Goal: Information Seeking & Learning: Find specific fact

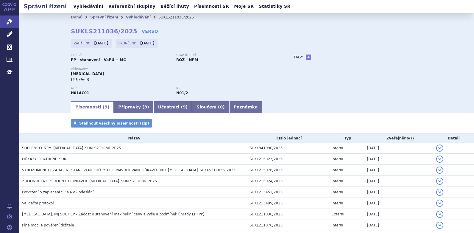
click at [85, 2] on link "Vyhledávání" at bounding box center [88, 6] width 34 height 8
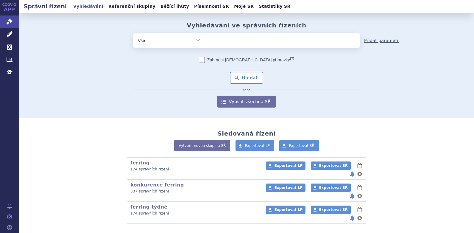
click at [382, 40] on link "Přidat parametr" at bounding box center [381, 41] width 35 height 6
select select "filter-file-number"
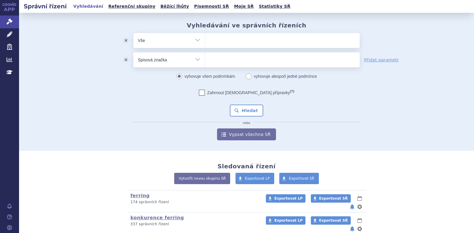
click at [122, 62] on button "odstranit" at bounding box center [125, 59] width 15 height 15
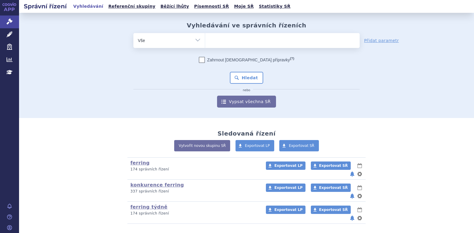
click at [198, 39] on select "Vše Spisová značka Typ SŘ Přípravek/SUKL kód Účastník/Držitel" at bounding box center [168, 39] width 71 height 13
select select "filter-applicant"
click at [133, 33] on select "Vše Spisová značka Typ SŘ Přípravek/SUKL kód Účastník/Držitel" at bounding box center [168, 39] width 71 height 13
click at [215, 39] on ul at bounding box center [282, 39] width 155 height 13
click at [205, 39] on select at bounding box center [205, 40] width 0 height 15
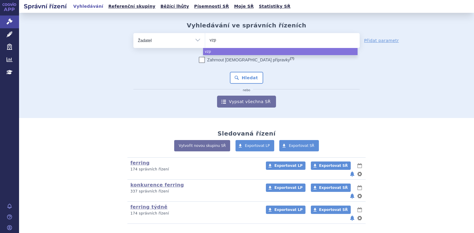
type input "vzp"
click at [256, 51] on form "odstranit Vše Spisová značka Typ SŘ vzp (?) nebo" at bounding box center [246, 70] width 226 height 74
select select "vzp"
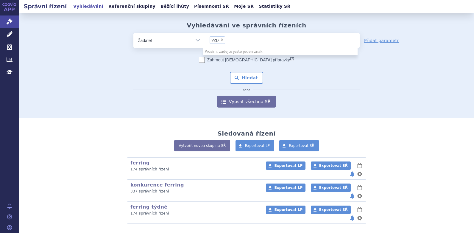
click at [357, 82] on div "Zahrnout bratrské přípravky (?) * Pozor, hledání dle vyhledávacího parametru In…" at bounding box center [246, 82] width 226 height 51
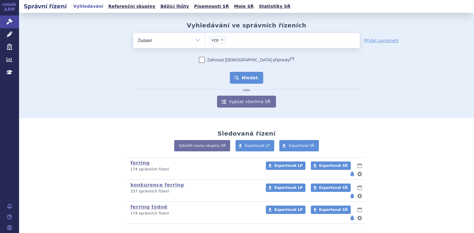
click at [239, 78] on button "Hledat" at bounding box center [247, 78] width 34 height 12
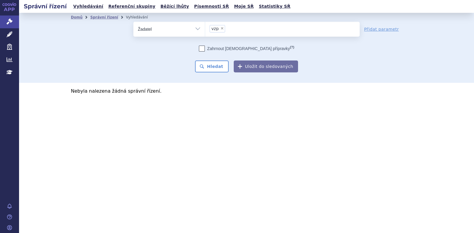
click at [144, 70] on div "Zahrnout bratrské přípravky (?) * Pozor, hledání dle vyhledávacího parametru In…" at bounding box center [246, 59] width 226 height 27
click at [221, 30] on span "×" at bounding box center [222, 28] width 4 height 4
click at [205, 30] on select "vzp" at bounding box center [205, 28] width 0 height 15
click at [221, 30] on ul "× vzp" at bounding box center [282, 28] width 155 height 13
click at [205, 30] on select "vzp" at bounding box center [205, 28] width 0 height 15
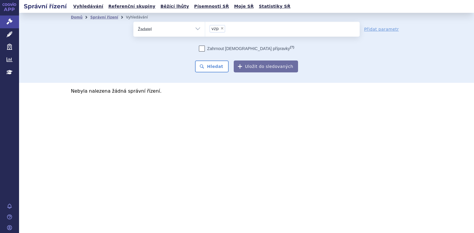
click at [223, 26] on ul "× vzp" at bounding box center [282, 28] width 155 height 13
click at [205, 26] on select "vzp" at bounding box center [205, 28] width 0 height 15
select select
click at [222, 26] on ul at bounding box center [282, 28] width 155 height 13
click at [205, 26] on select at bounding box center [205, 28] width 0 height 15
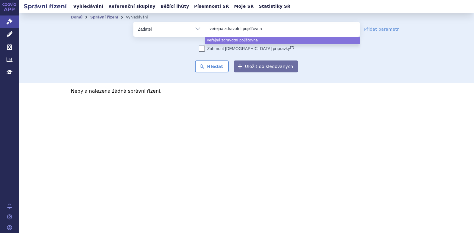
type input "veřejná zdravotní pojišťovna"
select select "veřejná zdravotní pojišťovna"
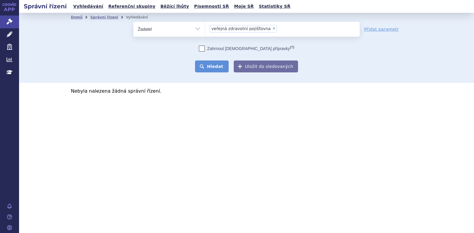
click at [209, 67] on button "Hledat" at bounding box center [212, 66] width 34 height 12
click at [272, 27] on span "×" at bounding box center [274, 28] width 4 height 4
click at [205, 27] on select "veřejná zdravotní pojišťovna" at bounding box center [205, 28] width 0 height 15
click at [268, 27] on ul "× veřejná zdravotní pojišťovna" at bounding box center [282, 28] width 155 height 13
click at [205, 27] on select "veřejná zdravotní pojišťovna" at bounding box center [205, 28] width 0 height 15
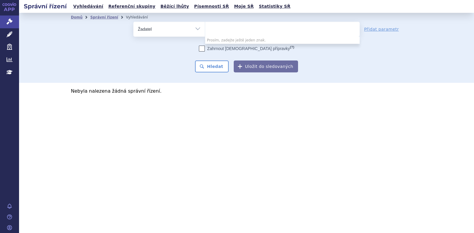
click at [267, 28] on ul at bounding box center [282, 28] width 155 height 13
click at [205, 28] on select at bounding box center [205, 28] width 0 height 15
click at [266, 29] on ul at bounding box center [282, 28] width 155 height 13
click at [205, 29] on select at bounding box center [205, 28] width 0 height 15
select select
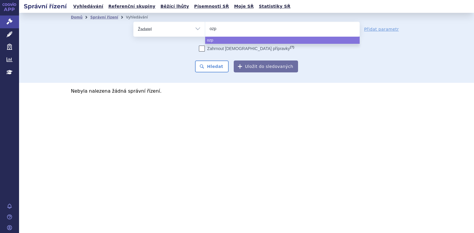
type input "ozp"
select select "ozp"
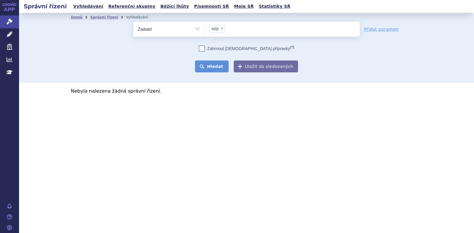
click at [205, 63] on button "Hledat" at bounding box center [212, 66] width 34 height 12
click at [222, 29] on span "×" at bounding box center [222, 28] width 4 height 4
click at [205, 29] on select "ozp" at bounding box center [205, 28] width 0 height 15
select select
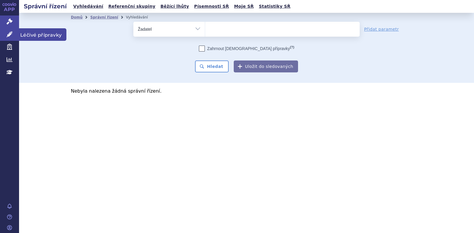
click at [8, 36] on icon at bounding box center [10, 34] width 6 height 6
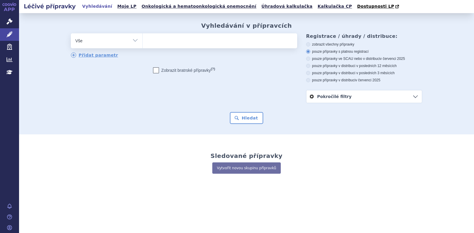
click at [309, 46] on icon at bounding box center [308, 44] width 4 height 4
click at [309, 46] on input "zobrazit všechny přípravky" at bounding box center [309, 45] width 4 height 4
radio input "true"
click at [131, 46] on select "Vše Přípravek/SUKL kód MAH VPOIS ATC/Aktivní látka Léková forma Síla" at bounding box center [106, 39] width 71 height 13
click at [254, 60] on div "odstranit Vše Přípravek/SUKL kód MAH VPOIS ATC/Aktivní látka" at bounding box center [184, 57] width 226 height 49
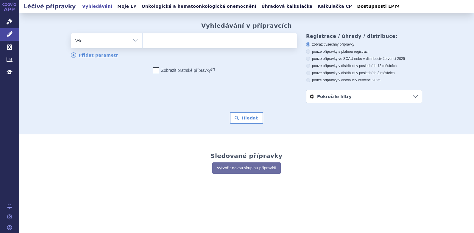
click at [319, 97] on link "Pokročilé filtry" at bounding box center [364, 96] width 116 height 13
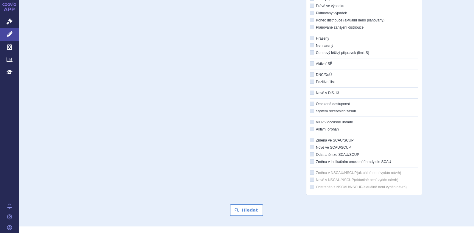
scroll to position [119, 0]
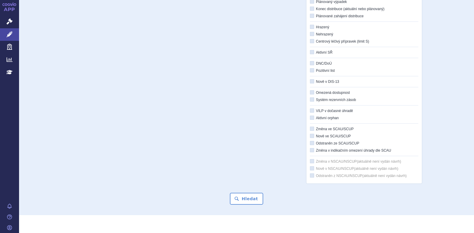
click at [310, 36] on icon at bounding box center [312, 34] width 4 height 4
click at [310, 36] on input "Nehrazený" at bounding box center [312, 34] width 4 height 4
checkbox input "true"
click at [312, 52] on icon at bounding box center [312, 52] width 4 height 4
click at [312, 52] on input "Aktivní SŘ" at bounding box center [312, 53] width 4 height 4
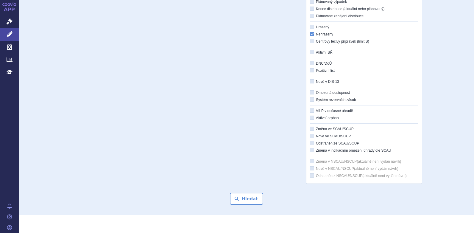
checkbox input "true"
click at [248, 204] on button "Hledat" at bounding box center [247, 199] width 34 height 12
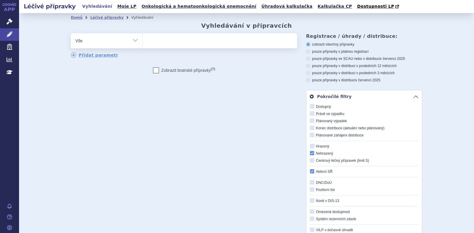
click at [310, 173] on icon at bounding box center [312, 171] width 4 height 4
click at [310, 173] on input "Aktivní SŘ" at bounding box center [312, 172] width 4 height 4
checkbox input "false"
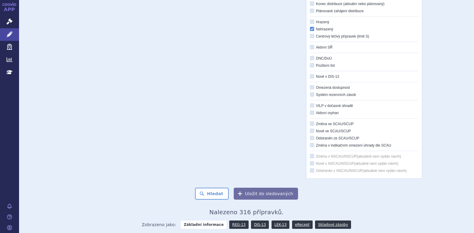
scroll to position [149, 0]
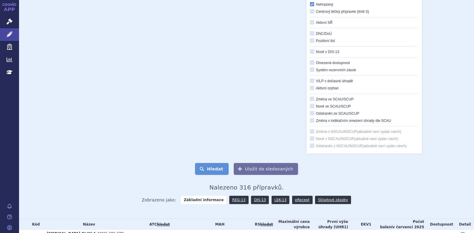
click at [203, 172] on button "Hledat" at bounding box center [212, 169] width 34 height 12
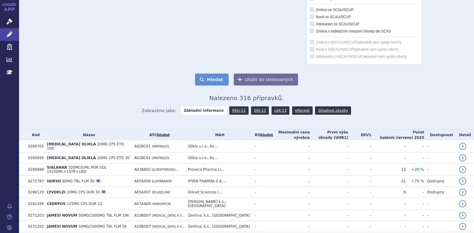
scroll to position [298, 0]
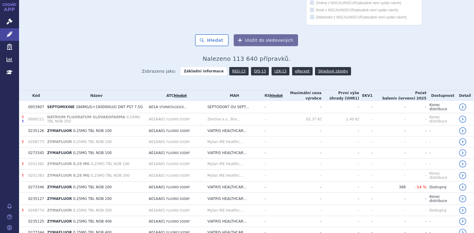
scroll to position [269, 0]
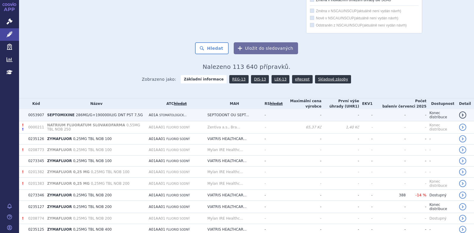
click at [389, 112] on td "-" at bounding box center [388, 115] width 33 height 12
click at [459, 116] on link "detail" at bounding box center [462, 114] width 7 height 7
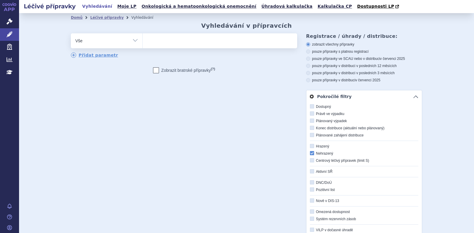
scroll to position [119, 0]
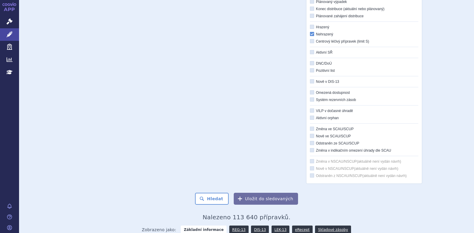
click at [311, 53] on icon at bounding box center [312, 52] width 4 height 4
click at [311, 53] on input "Aktivní SŘ" at bounding box center [312, 53] width 4 height 4
checkbox input "true"
click at [211, 195] on button "Hledat" at bounding box center [212, 199] width 34 height 12
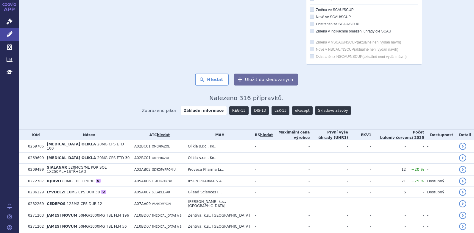
scroll to position [327, 0]
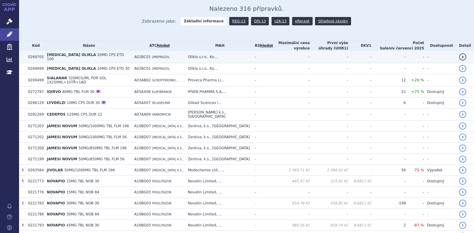
click at [462, 58] on link "detail" at bounding box center [462, 56] width 7 height 7
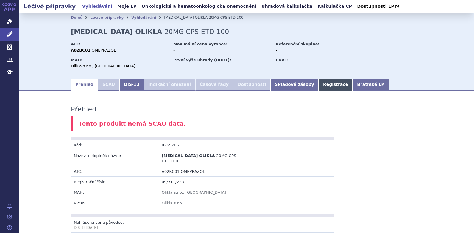
click at [319, 85] on link "Registrace" at bounding box center [336, 85] width 34 height 12
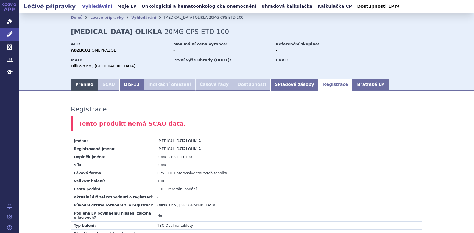
click at [78, 84] on link "Přehled" at bounding box center [84, 85] width 27 height 12
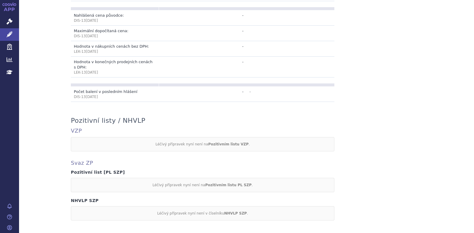
scroll to position [337, 0]
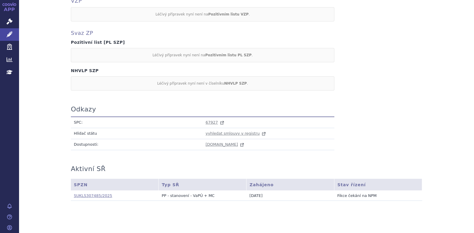
click at [91, 193] on link "SUKLS307485/2025" at bounding box center [93, 195] width 38 height 4
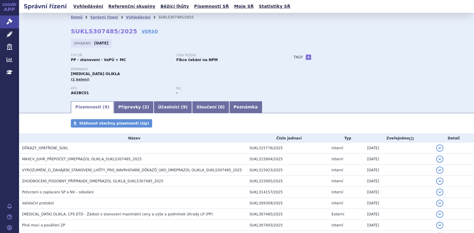
scroll to position [45, 0]
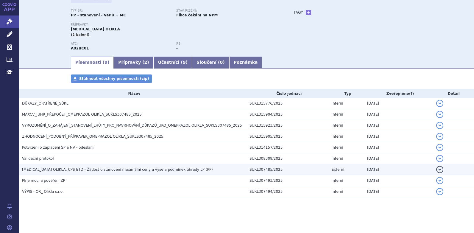
click at [46, 171] on span "[MEDICAL_DATA] OLIKLA, CPS ETD - Žádost o stanovení maximální ceny a výše a pod…" at bounding box center [117, 169] width 191 height 4
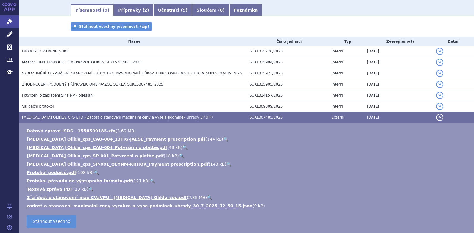
scroll to position [104, 0]
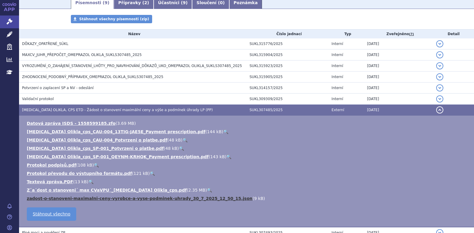
click at [91, 196] on link "zadost-o-stanoveni-maximalni-ceny-vyrobce-a-vyse-podminek-uhrady_30_7_2025_12_5…" at bounding box center [140, 198] width 226 height 5
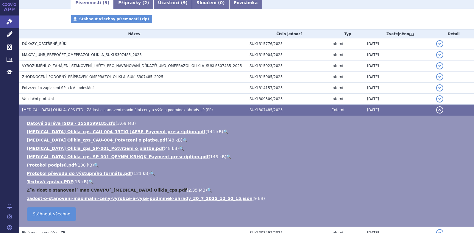
click at [125, 192] on link "Zˇa´dost o stanoveni´ max CVaVPU´_[MEDICAL_DATA] Olikla_cps.pdf" at bounding box center [107, 190] width 160 height 5
